Goal: Navigation & Orientation: Find specific page/section

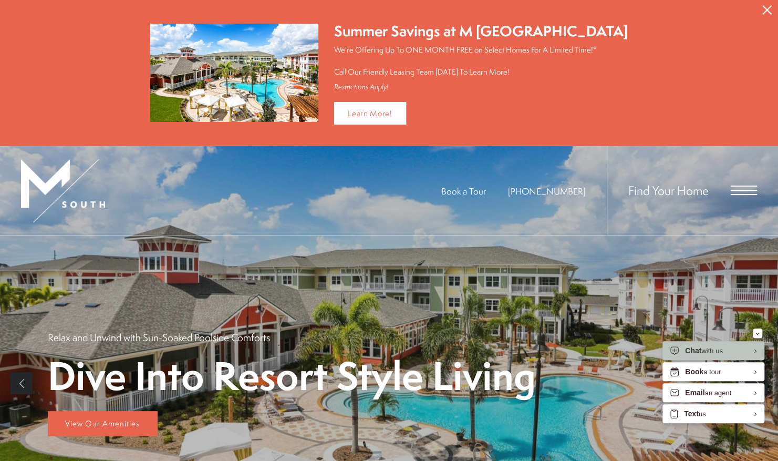
click at [736, 194] on span "Open Menu" at bounding box center [744, 194] width 26 height 1
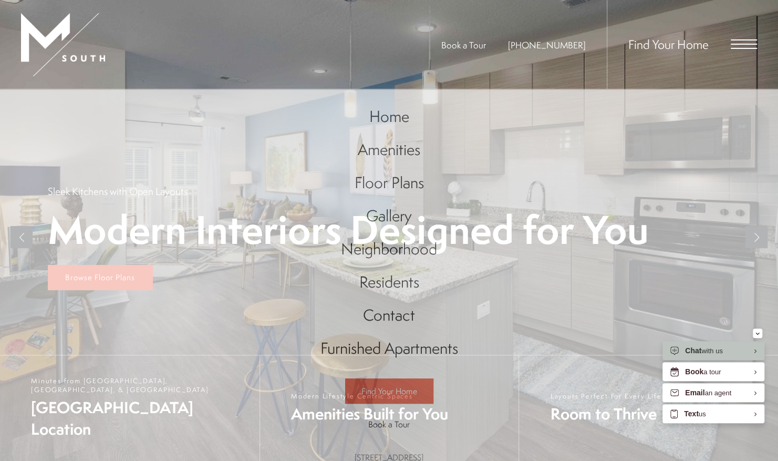
click at [757, 50] on div "Find Your Home" at bounding box center [682, 44] width 150 height 89
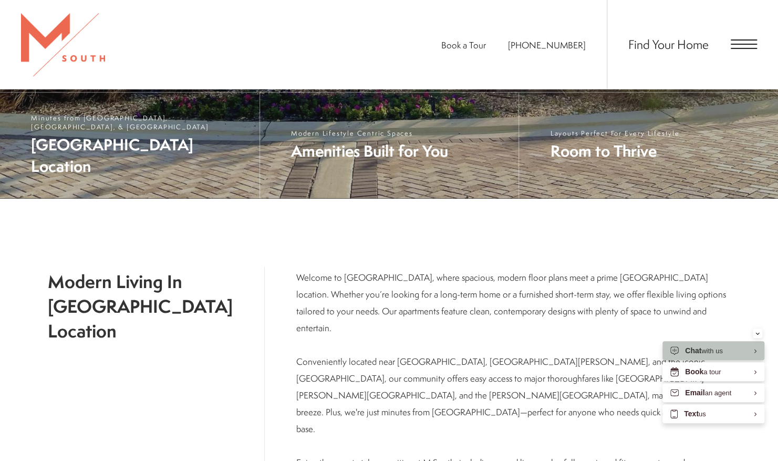
scroll to position [53, 0]
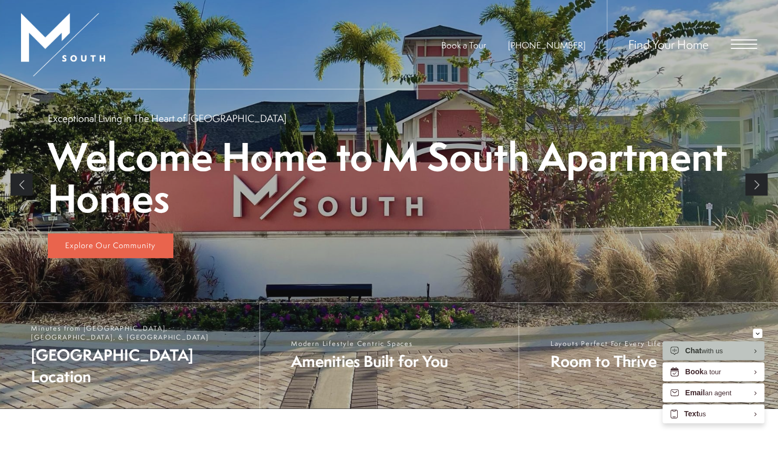
click at [728, 43] on div "Find Your Home" at bounding box center [682, 44] width 150 height 89
click at [735, 43] on span "Open Menu" at bounding box center [744, 43] width 26 height 9
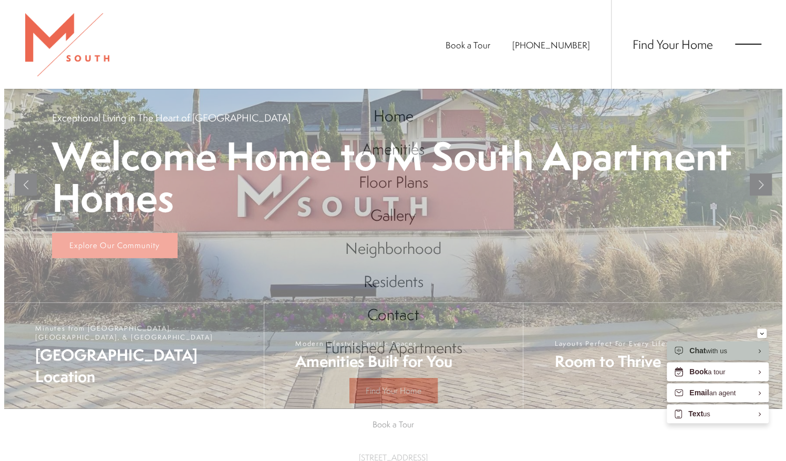
scroll to position [0, 0]
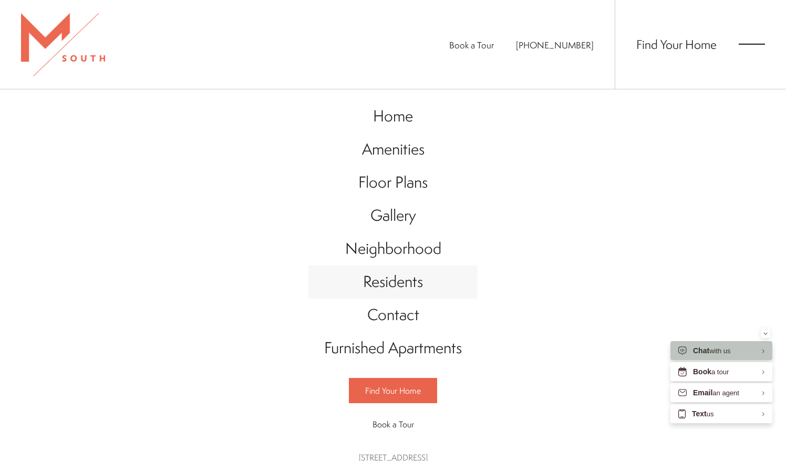
click at [394, 280] on span "Residents" at bounding box center [393, 282] width 60 height 22
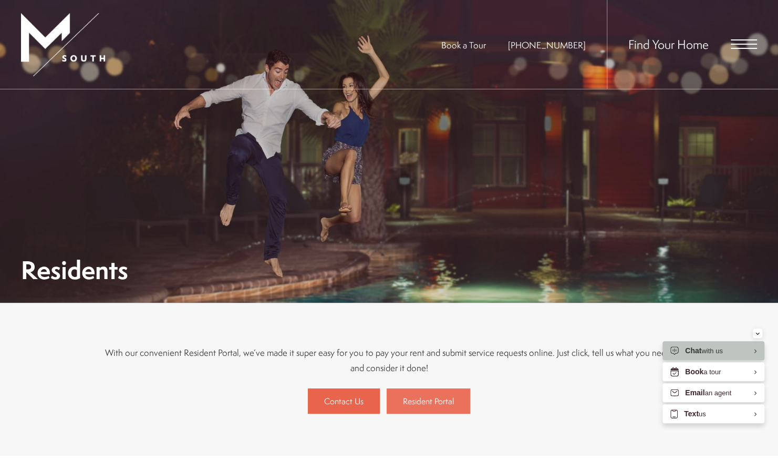
click at [446, 406] on span "Resident Portal" at bounding box center [428, 401] width 51 height 12
